Goal: Task Accomplishment & Management: Complete application form

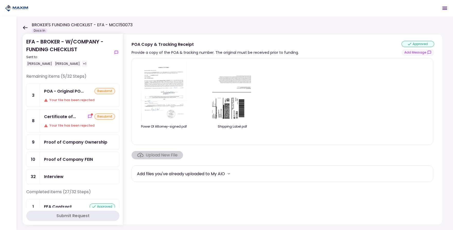
click at [67, 118] on div "Certificate of..." at bounding box center [60, 117] width 32 height 6
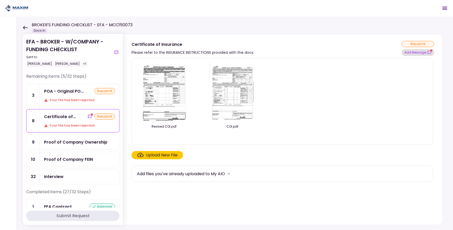
click at [415, 52] on button "Add Message" at bounding box center [418, 52] width 33 height 7
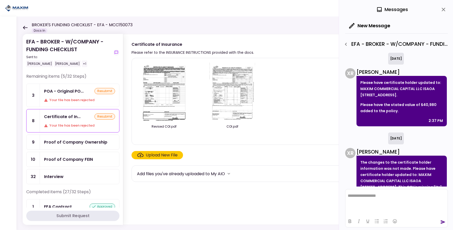
scroll to position [37, 0]
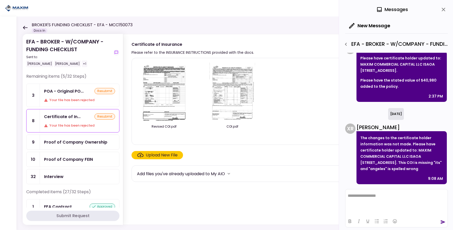
click at [346, 43] on icon "button" at bounding box center [346, 44] width 6 height 6
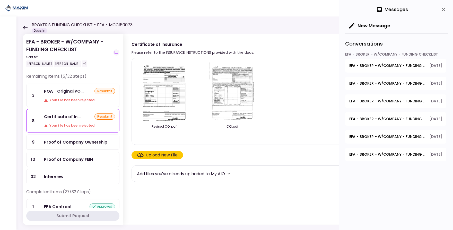
click at [385, 85] on span "EFA - BROKER - W/COMPANY - FUNDING CHECKLIST - Proof of Down Payment 1" at bounding box center [387, 83] width 76 height 5
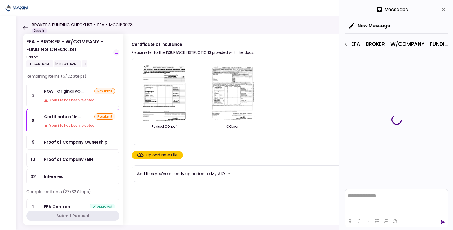
scroll to position [0, 0]
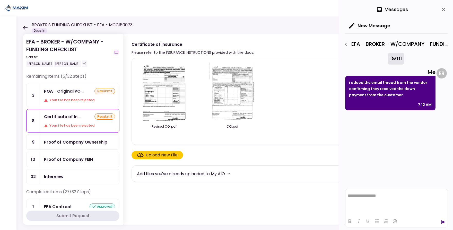
click at [344, 45] on icon "button" at bounding box center [346, 44] width 6 height 6
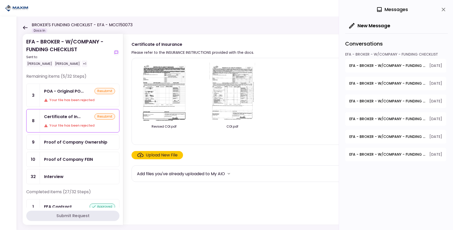
click at [385, 101] on span "EFA - BROKER - W/COMPANY - FUNDING CHECKLIST - Dealer GPS Installation Invoice" at bounding box center [387, 101] width 76 height 5
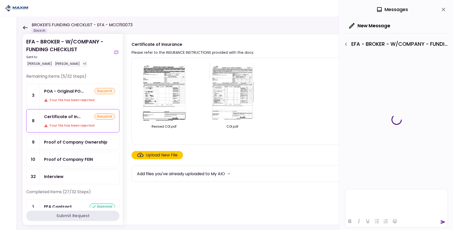
click at [346, 44] on icon "button" at bounding box center [346, 44] width 2 height 3
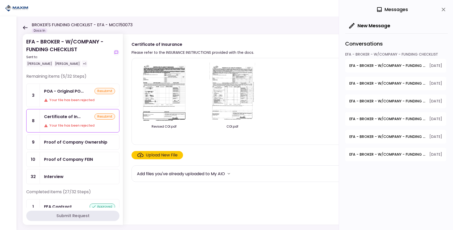
click at [386, 64] on span "EFA - BROKER - W/COMPANY - FUNDING CHECKLIST - Certificate of Insurance" at bounding box center [387, 65] width 76 height 5
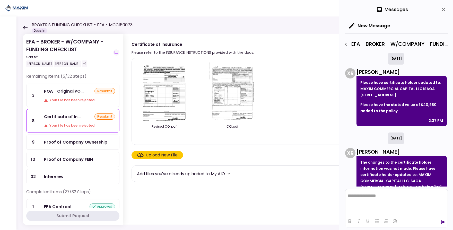
scroll to position [37, 0]
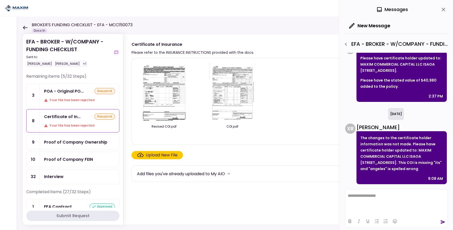
drag, startPoint x: 379, startPoint y: 144, endPoint x: 411, endPoint y: 168, distance: 39.7
click at [411, 168] on p "The changes to the certificate holder information was not made. Please have cer…" at bounding box center [401, 153] width 83 height 37
click at [405, 168] on p "The changes to the certificate holder information was not made. Please have cer…" at bounding box center [401, 153] width 83 height 37
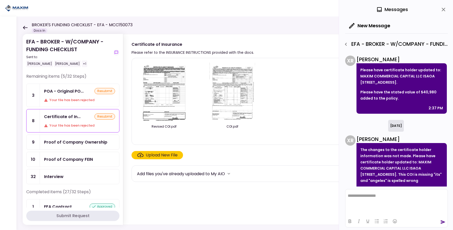
scroll to position [0, 0]
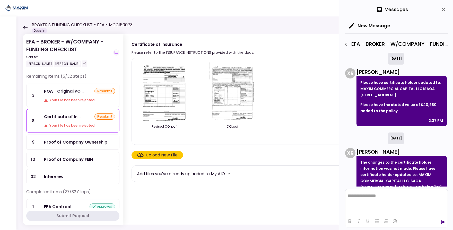
click at [173, 107] on img at bounding box center [164, 91] width 46 height 59
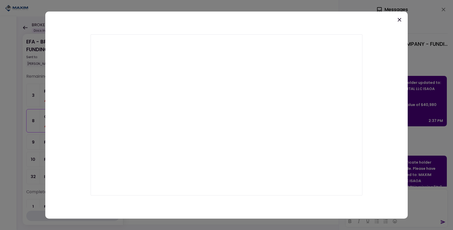
click at [400, 18] on icon at bounding box center [399, 20] width 6 height 6
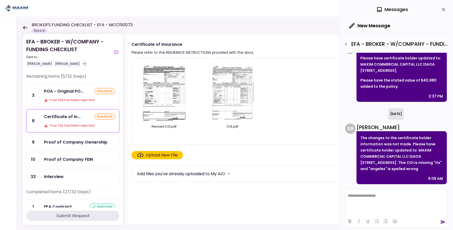
scroll to position [37, 0]
drag, startPoint x: 383, startPoint y: 132, endPoint x: 417, endPoint y: 130, distance: 34.3
click at [417, 135] on p "The changes to the certificate holder information was not made. Please have cer…" at bounding box center [401, 153] width 83 height 37
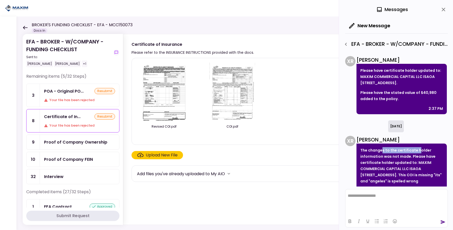
scroll to position [0, 0]
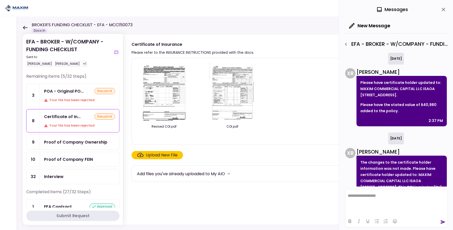
click at [394, 94] on p "Please have certificate holder updated to: MAXIM COMMERCIAL CAPITAL LLC ISAOA 1…" at bounding box center [401, 89] width 83 height 19
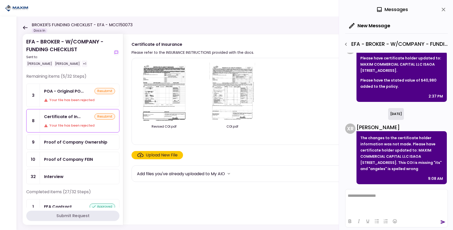
scroll to position [37, 0]
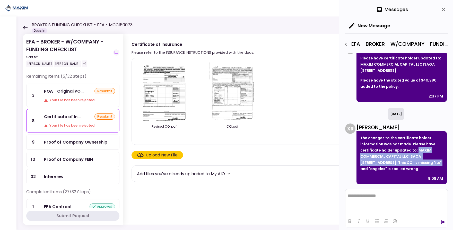
drag, startPoint x: 415, startPoint y: 144, endPoint x: 435, endPoint y: 155, distance: 22.7
click at [435, 155] on p "The changes to the certificate holder information was not made. Please have cer…" at bounding box center [401, 153] width 83 height 37
copy p "MAXIM COMMERCIAL CAPITAL LLC ISAOA 11620 WILSHIRE BLVD SUITE 540 LOS ANGELES CA"
click at [446, 10] on icon "close" at bounding box center [443, 9] width 6 height 6
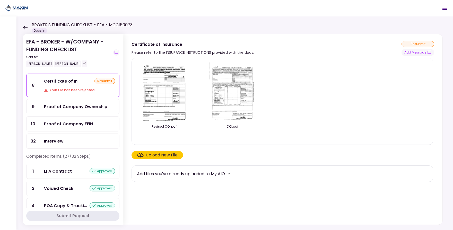
scroll to position [0, 0]
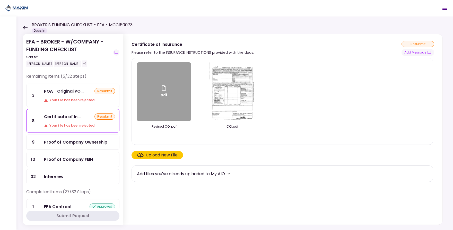
click at [76, 144] on div "Proof of Company Ownership" at bounding box center [75, 142] width 63 height 6
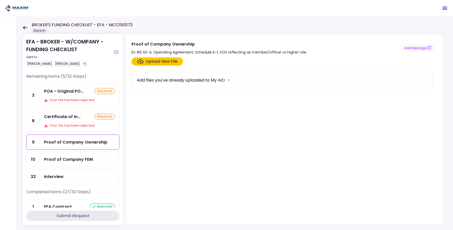
click at [161, 61] on div "Upload New File" at bounding box center [162, 61] width 32 height 6
click at [0, 0] on input "Upload New File" at bounding box center [0, 0] width 0 height 0
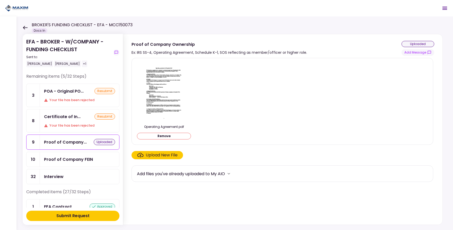
click at [80, 213] on button "Submit Request" at bounding box center [72, 216] width 93 height 10
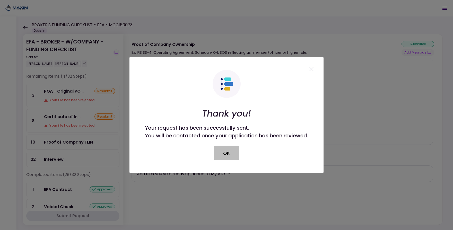
click at [221, 152] on button "OK" at bounding box center [227, 153] width 26 height 14
